Goal: Information Seeking & Learning: Learn about a topic

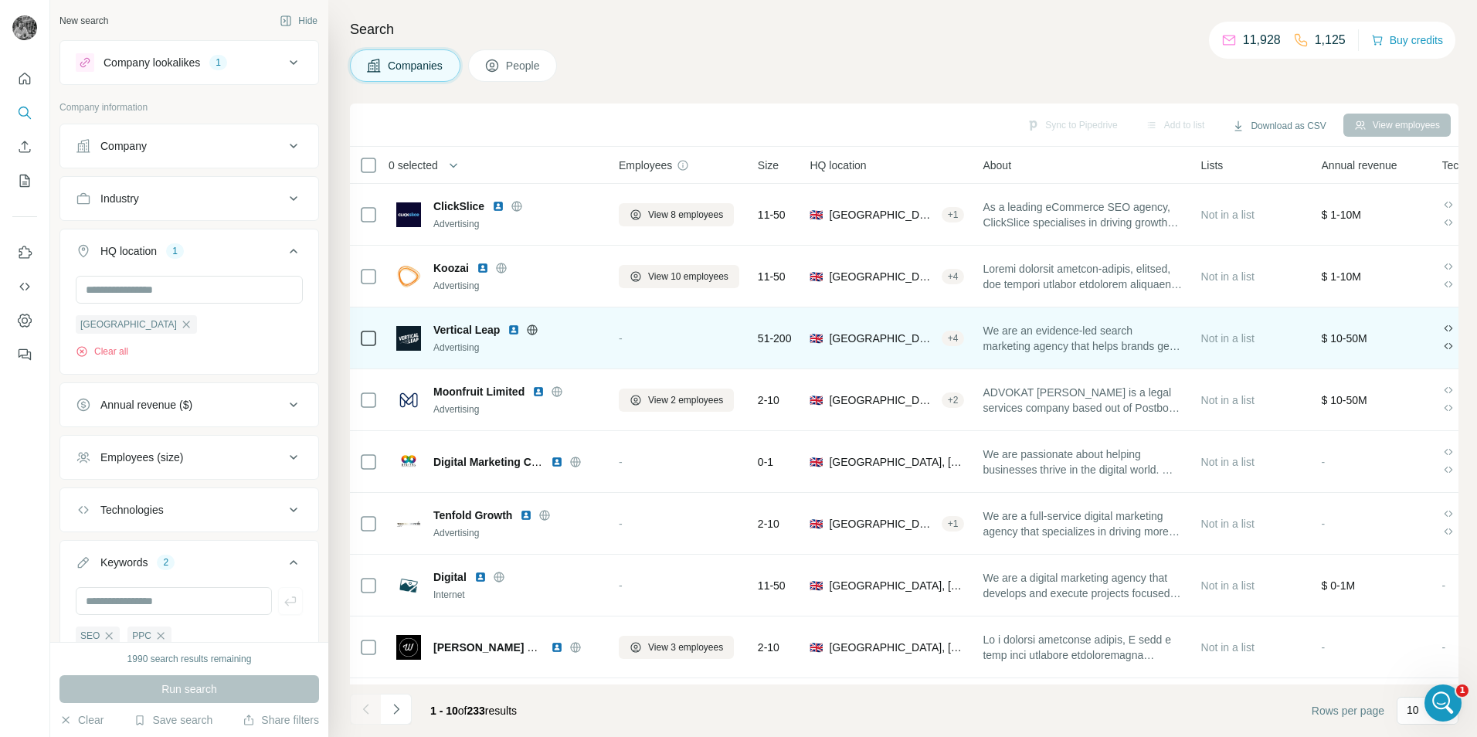
scroll to position [4869, 0]
click at [518, 335] on img at bounding box center [514, 330] width 12 height 12
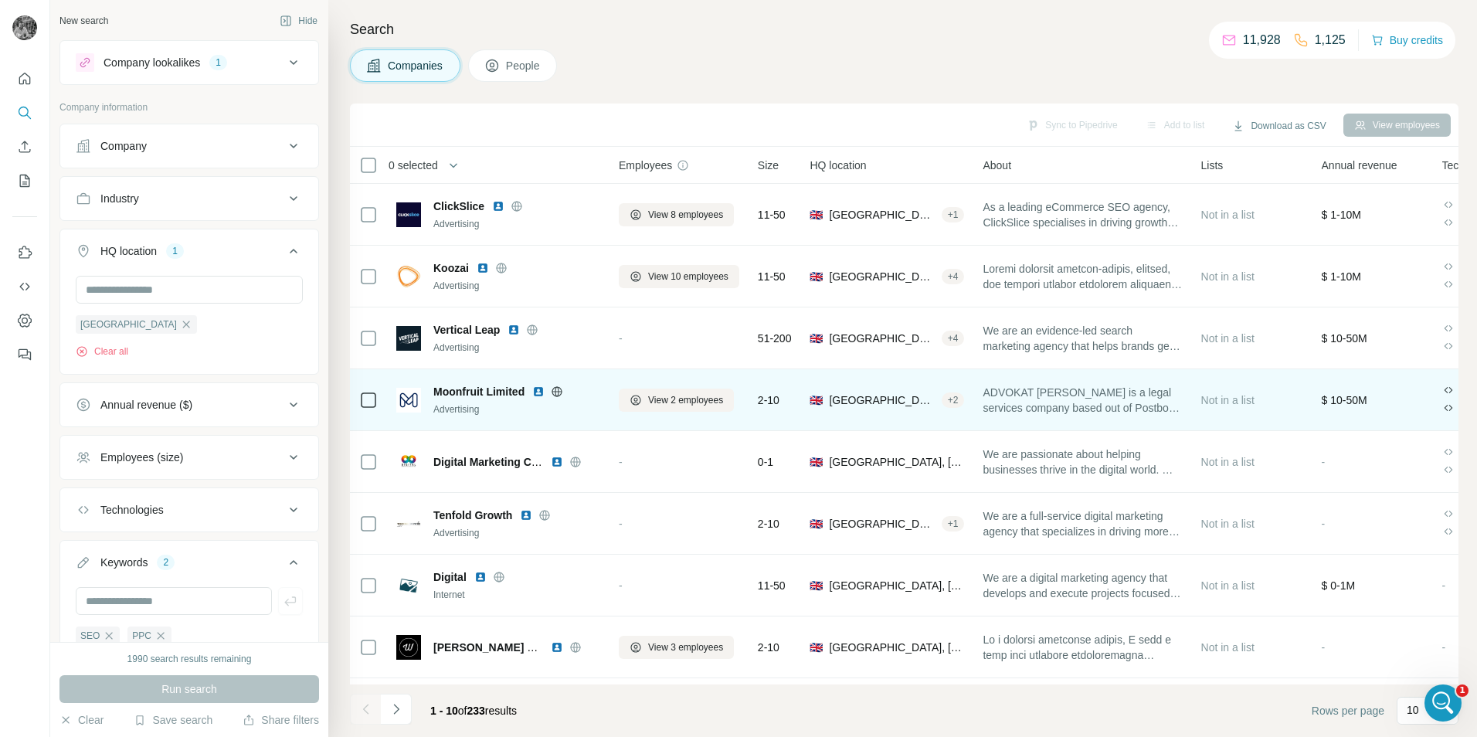
click at [536, 390] on img at bounding box center [538, 391] width 12 height 12
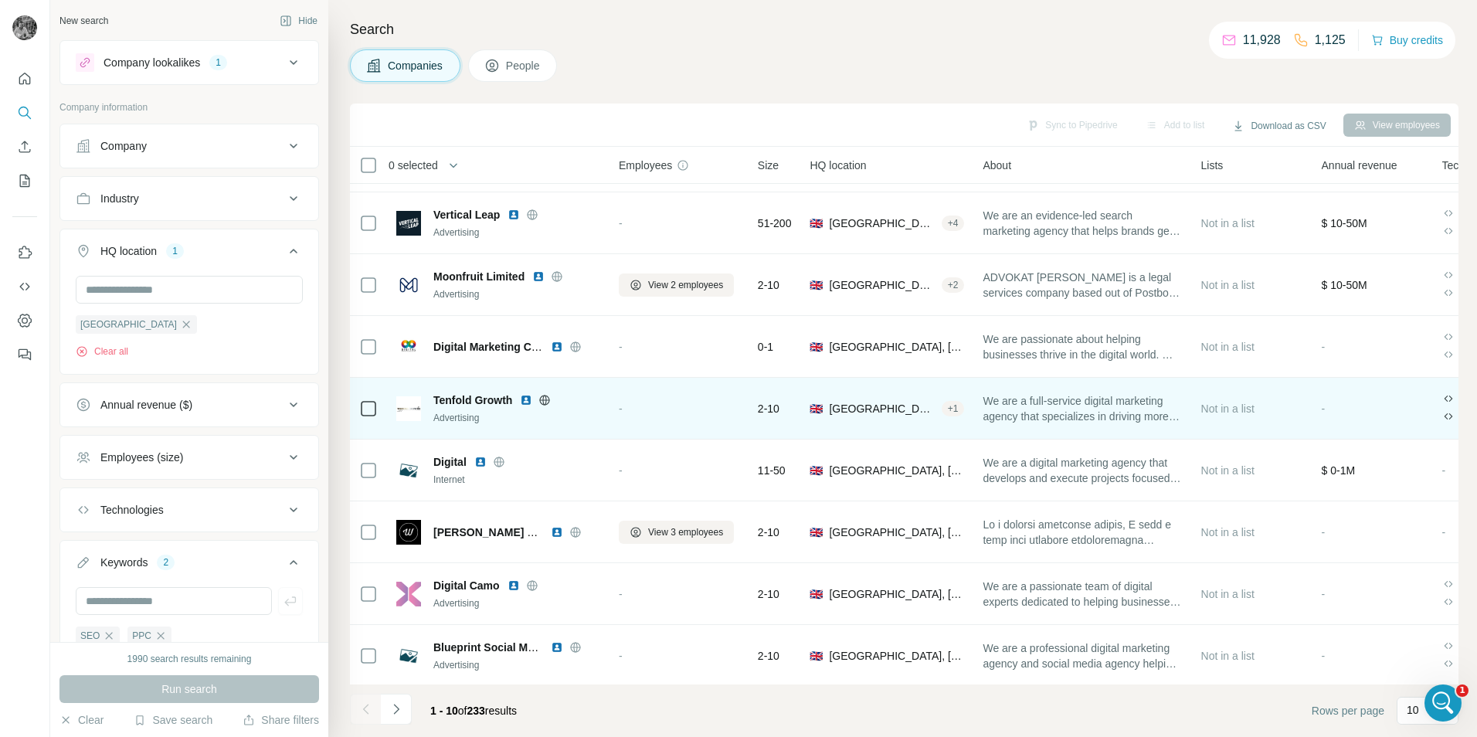
scroll to position [125, 0]
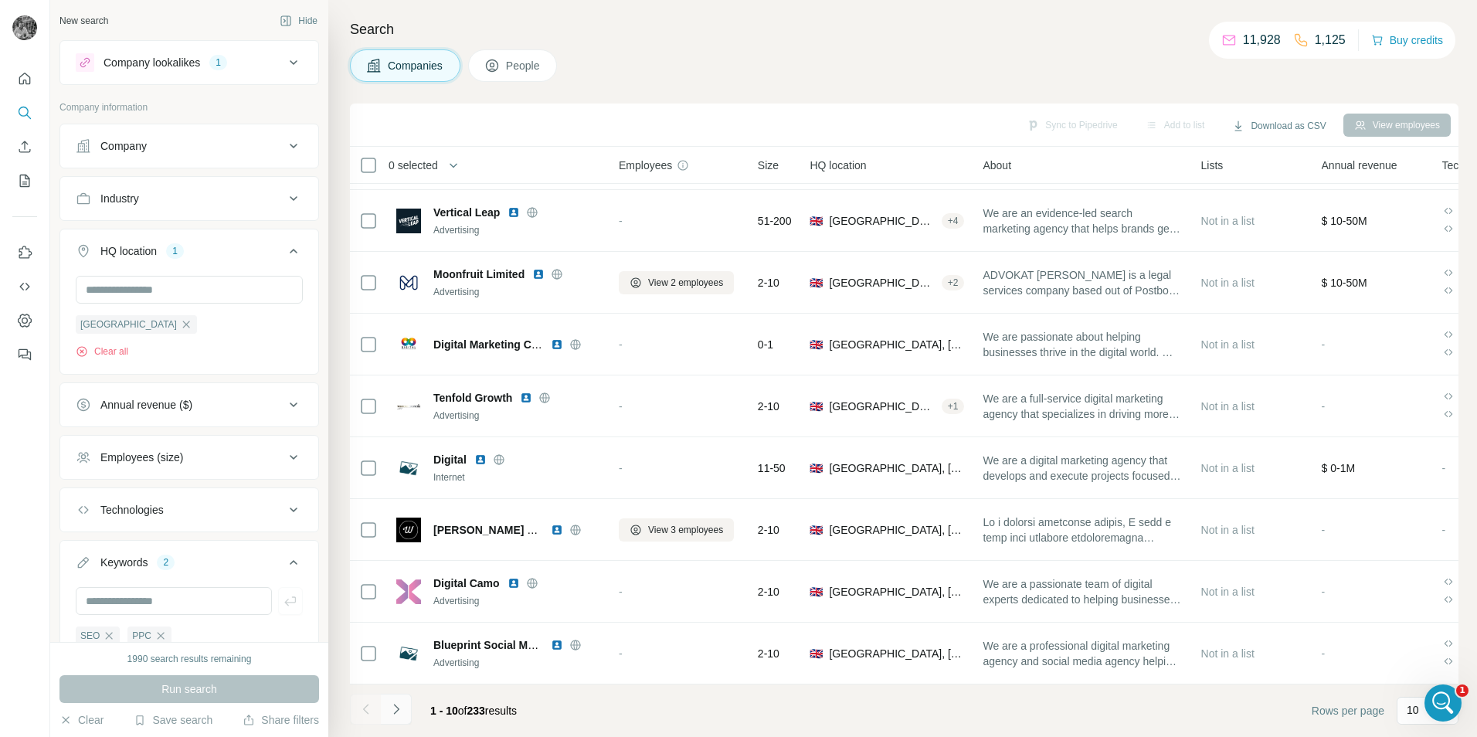
click at [392, 700] on button "Navigate to next page" at bounding box center [396, 709] width 31 height 31
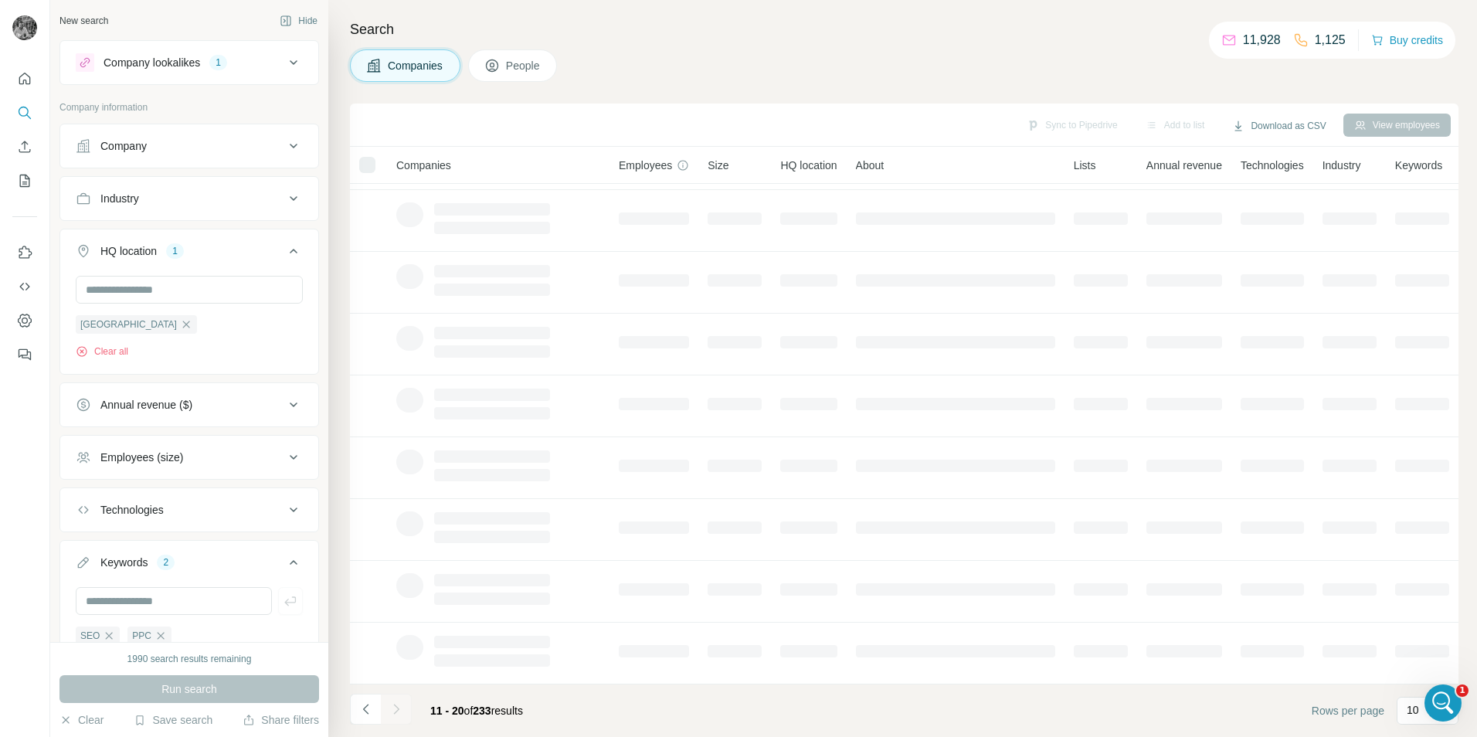
click at [198, 454] on div "Employees (size)" at bounding box center [180, 457] width 209 height 15
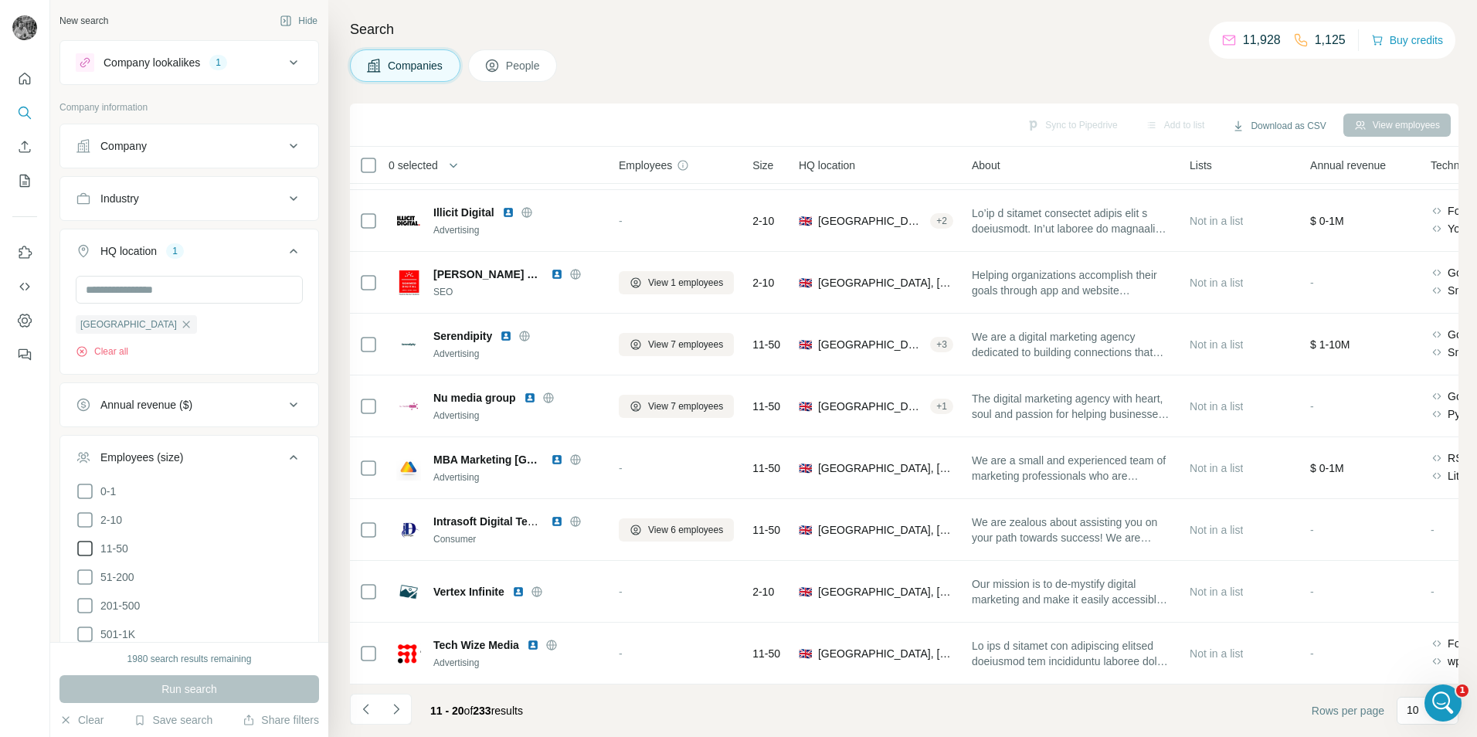
click at [87, 548] on icon at bounding box center [85, 548] width 19 height 19
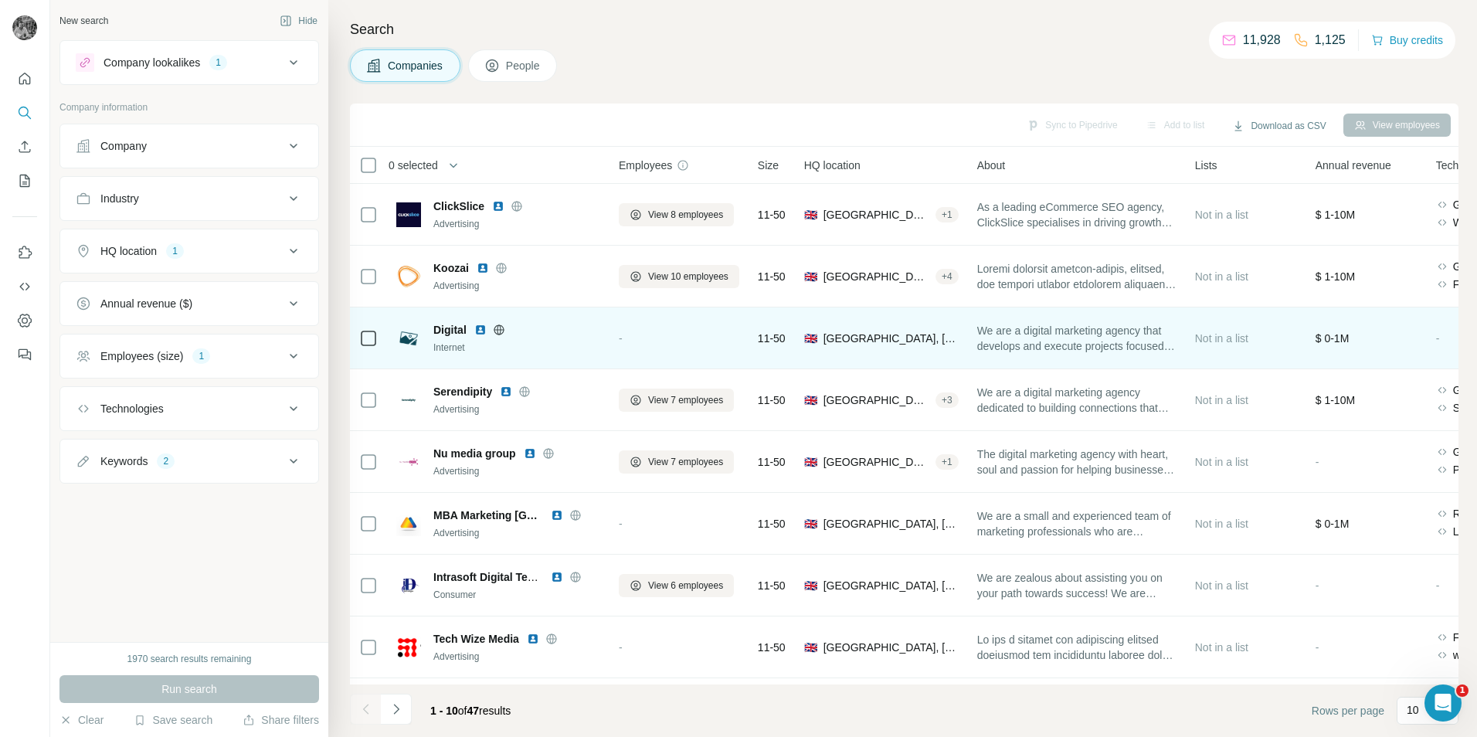
click at [479, 332] on img at bounding box center [480, 330] width 12 height 12
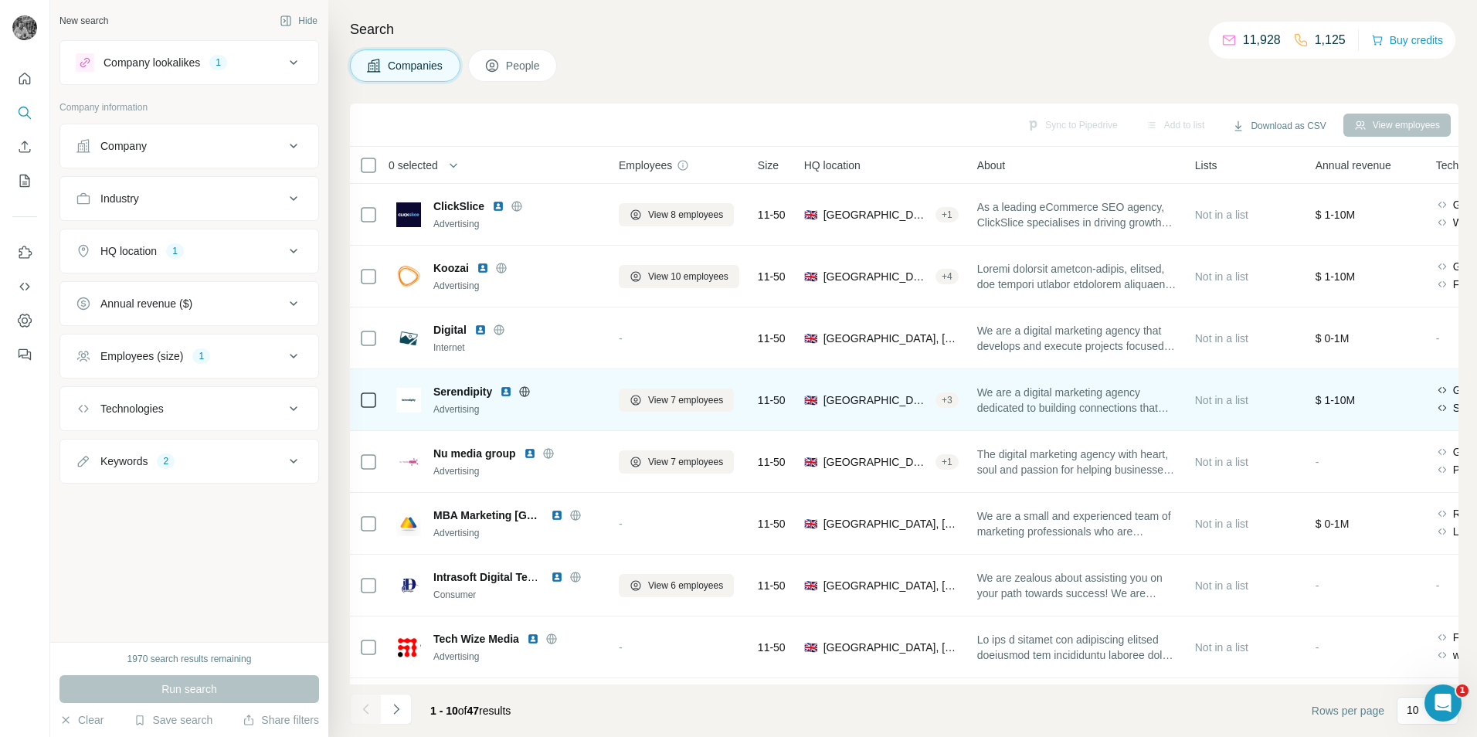
click at [508, 390] on img at bounding box center [506, 391] width 12 height 12
